Goal: Task Accomplishment & Management: Manage account settings

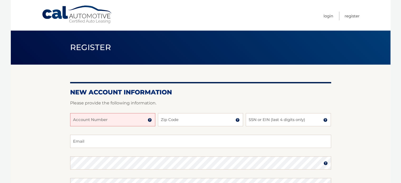
click at [123, 118] on input "Account Number" at bounding box center [112, 119] width 85 height 13
click at [116, 119] on input "44456014" at bounding box center [112, 119] width 85 height 13
type input "44456014293"
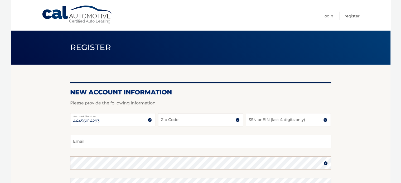
click at [174, 124] on input "Zip Code" at bounding box center [200, 119] width 85 height 13
type input "33063"
click at [270, 122] on input "SSN or EIN (last 4 digits only)" at bounding box center [288, 119] width 85 height 13
type input "6516"
click at [215, 144] on input "Email" at bounding box center [200, 141] width 261 height 13
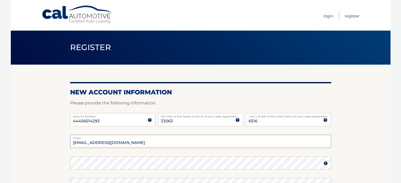
type input "luismverafg@gmail.com"
click at [326, 161] on img at bounding box center [326, 163] width 4 height 4
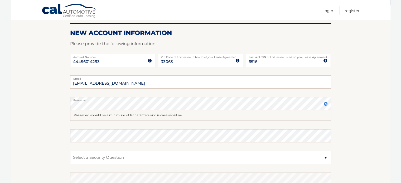
scroll to position [64, 0]
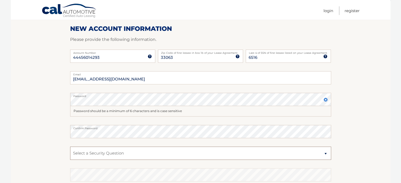
click at [183, 154] on select "Select a Security Question What was the name of your elementary school? What is…" at bounding box center [200, 153] width 261 height 13
select select "1"
click at [70, 147] on select "Select a Security Question What was the name of your elementary school? What is…" at bounding box center [200, 153] width 261 height 13
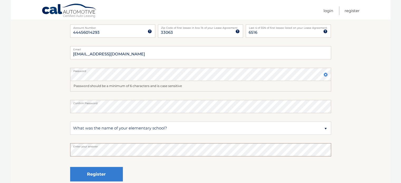
scroll to position [89, 0]
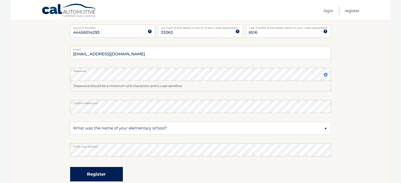
click at [92, 170] on button "Register" at bounding box center [96, 174] width 53 height 15
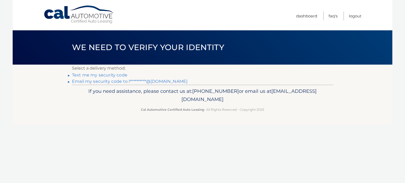
click at [125, 75] on link "Text me my security code" at bounding box center [99, 75] width 55 height 5
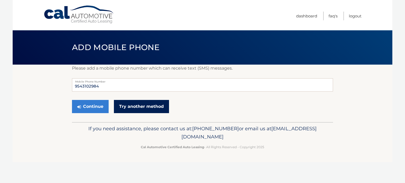
click at [126, 107] on link "Try another method" at bounding box center [141, 106] width 55 height 13
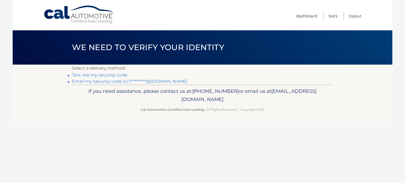
click at [116, 81] on link "**********" at bounding box center [130, 81] width 116 height 5
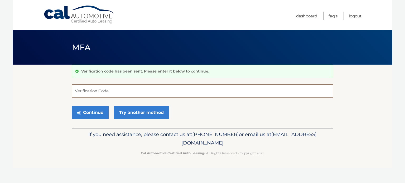
click at [108, 92] on input "Verification Code" at bounding box center [202, 90] width 261 height 13
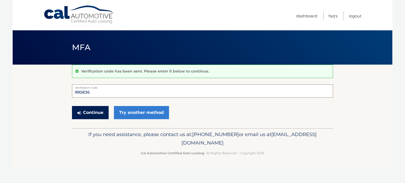
type input "990836"
click at [98, 111] on button "Continue" at bounding box center [90, 112] width 37 height 13
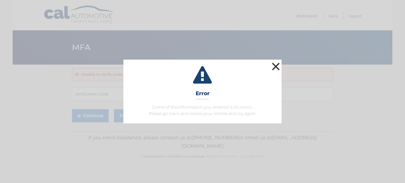
click at [278, 67] on button "×" at bounding box center [276, 66] width 11 height 11
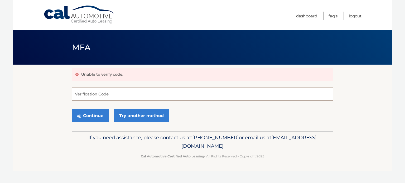
click at [158, 93] on input "Verification Code" at bounding box center [202, 94] width 261 height 13
type input "445730"
click at [101, 115] on button "Continue" at bounding box center [90, 115] width 37 height 13
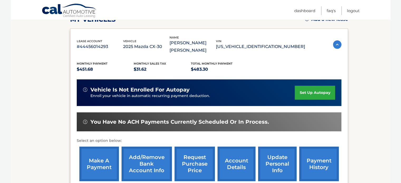
scroll to position [84, 0]
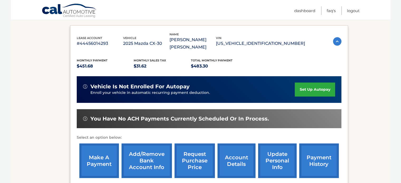
click at [322, 91] on link "set up autopay" at bounding box center [315, 90] width 40 height 14
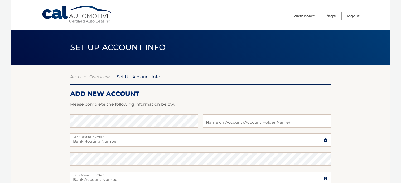
scroll to position [44, 0]
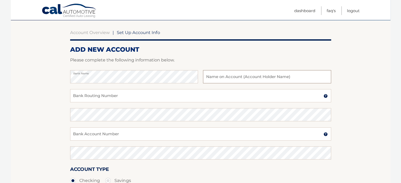
click at [213, 79] on input "text" at bounding box center [267, 76] width 128 height 13
type input "[PERSON_NAME]"
click at [127, 96] on input "Bank Routing Number" at bounding box center [200, 95] width 261 height 13
type input "067004754"
click at [120, 132] on input "Bank Account Number" at bounding box center [200, 133] width 261 height 13
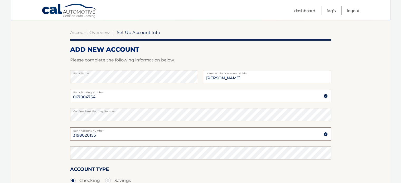
type input "3198020155"
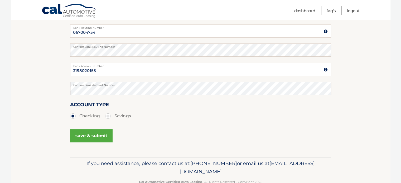
scroll to position [112, 0]
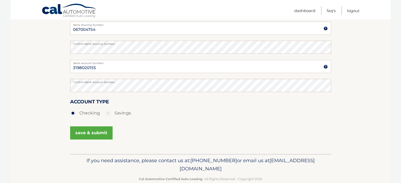
click at [104, 134] on button "save & submit" at bounding box center [91, 132] width 42 height 13
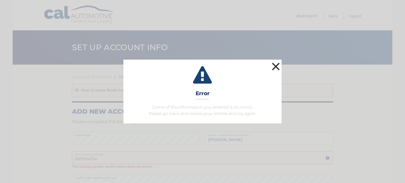
click at [277, 68] on button "×" at bounding box center [276, 66] width 11 height 11
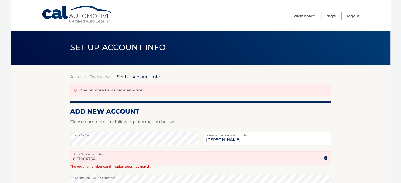
click at [122, 159] on input "067004754" at bounding box center [200, 157] width 261 height 13
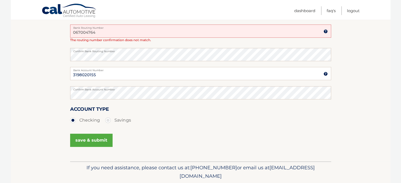
scroll to position [126, 0]
type input "067004764"
click at [104, 140] on button "save & submit" at bounding box center [91, 140] width 42 height 13
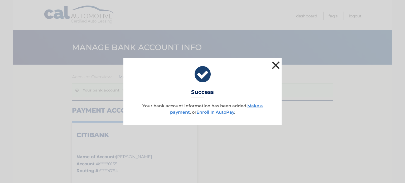
click at [279, 63] on button "×" at bounding box center [276, 65] width 11 height 11
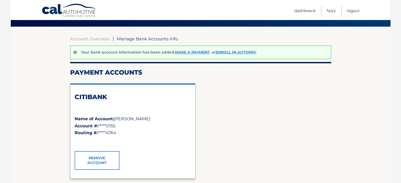
scroll to position [37, 0]
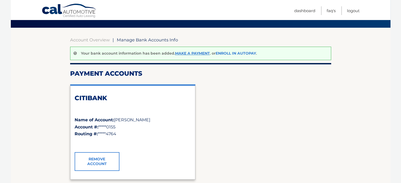
click at [240, 52] on link "Enroll In AutoPay" at bounding box center [236, 53] width 40 height 5
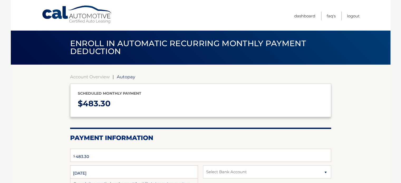
type input "483.3"
select select "ZjNkN2I4OTItMDk1OC00ZmEyLThlNDEtZTIxZDA0ZGQxY2E2"
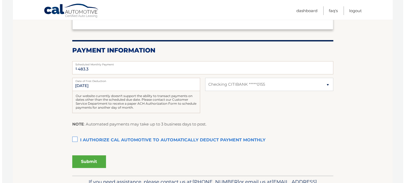
scroll to position [88, 0]
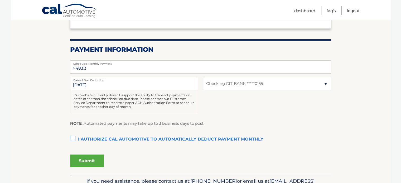
click at [72, 139] on label "I authorize cal automotive to automatically deduct payment monthly This checkbo…" at bounding box center [200, 139] width 261 height 11
click at [0, 0] on input "I authorize cal automotive to automatically deduct payment monthly This checkbo…" at bounding box center [0, 0] width 0 height 0
click at [84, 165] on button "Submit" at bounding box center [87, 161] width 34 height 13
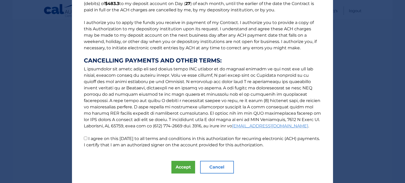
scroll to position [55, 0]
click at [185, 164] on button "Accept" at bounding box center [184, 167] width 24 height 13
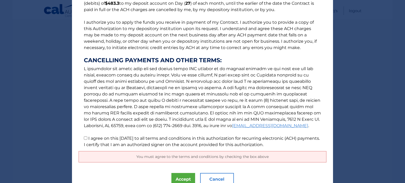
click at [84, 137] on input "I agree on this 10/01/2025 to all terms and conditions in this authorization fo…" at bounding box center [85, 137] width 3 height 3
checkbox input "true"
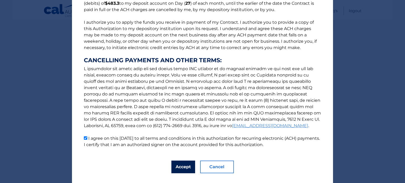
click at [182, 164] on button "Accept" at bounding box center [184, 167] width 24 height 13
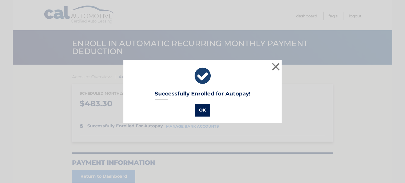
click at [198, 113] on button "OK" at bounding box center [202, 110] width 15 height 13
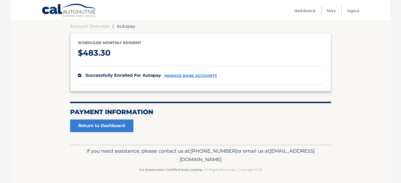
scroll to position [52, 0]
